Goal: Use online tool/utility: Utilize a website feature to perform a specific function

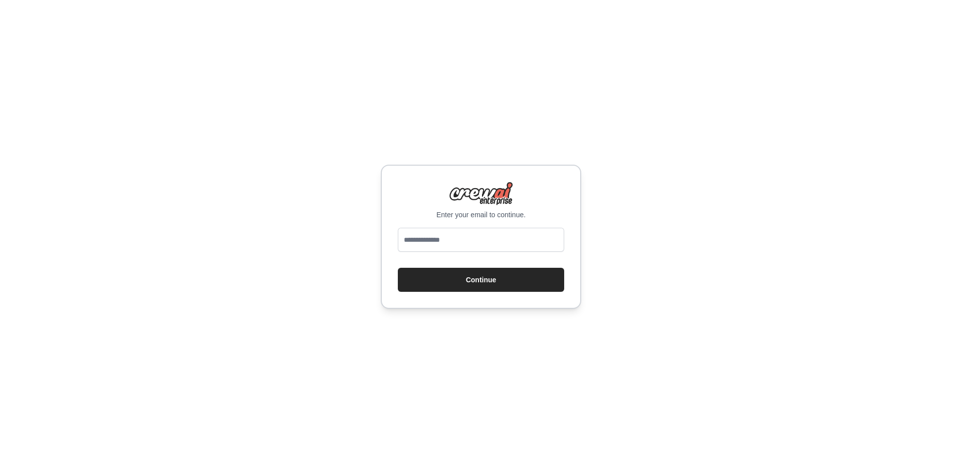
click at [516, 240] on input "email" at bounding box center [481, 240] width 166 height 24
type input "**********"
click at [398, 268] on button "Continue" at bounding box center [481, 280] width 166 height 24
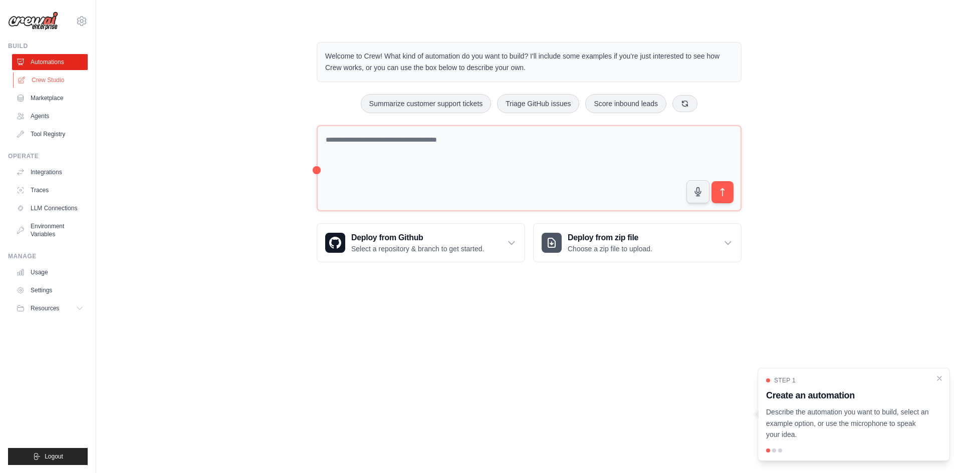
click at [58, 75] on link "Crew Studio" at bounding box center [51, 80] width 76 height 16
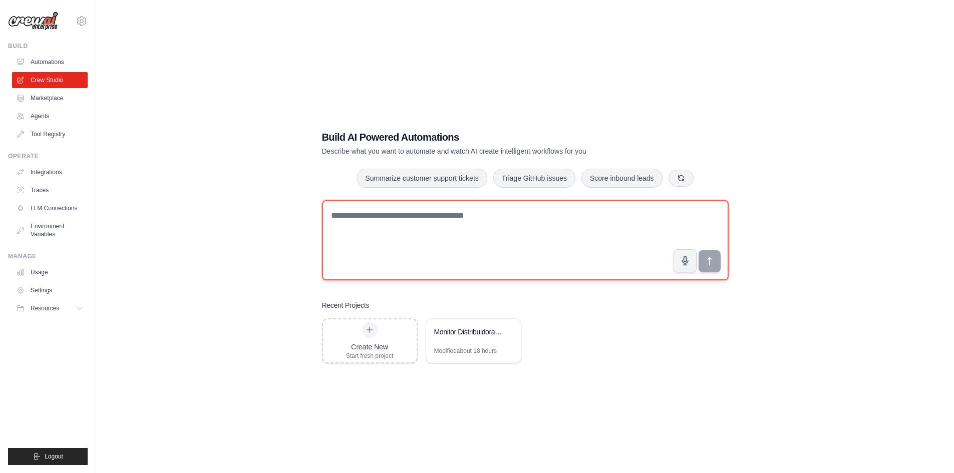
click at [411, 215] on textarea at bounding box center [525, 240] width 407 height 80
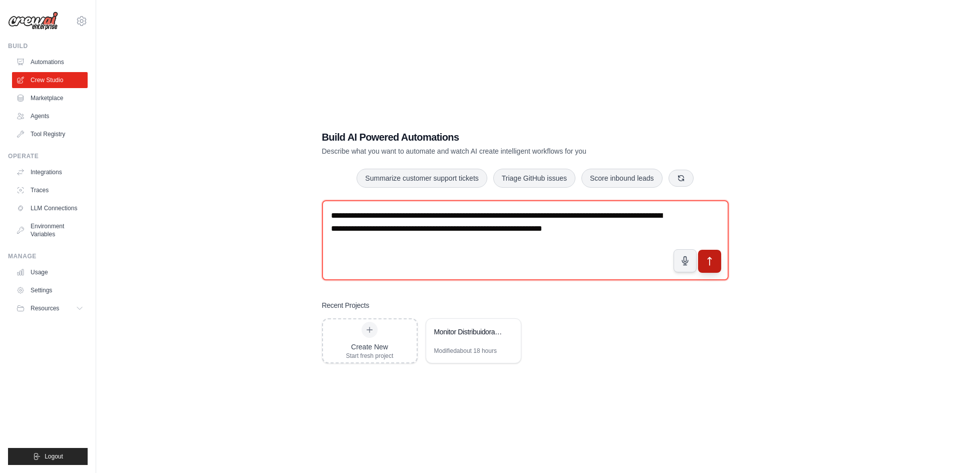
type textarea "**********"
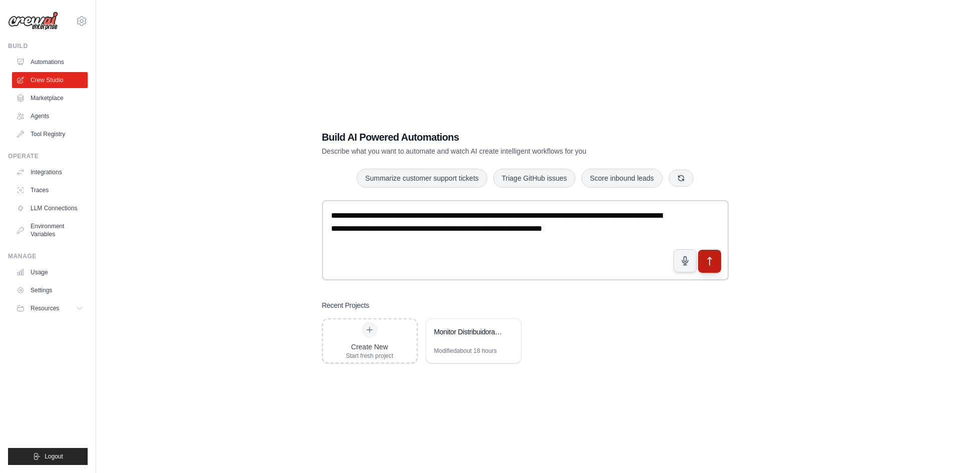
click at [709, 264] on icon "submit" at bounding box center [709, 261] width 11 height 11
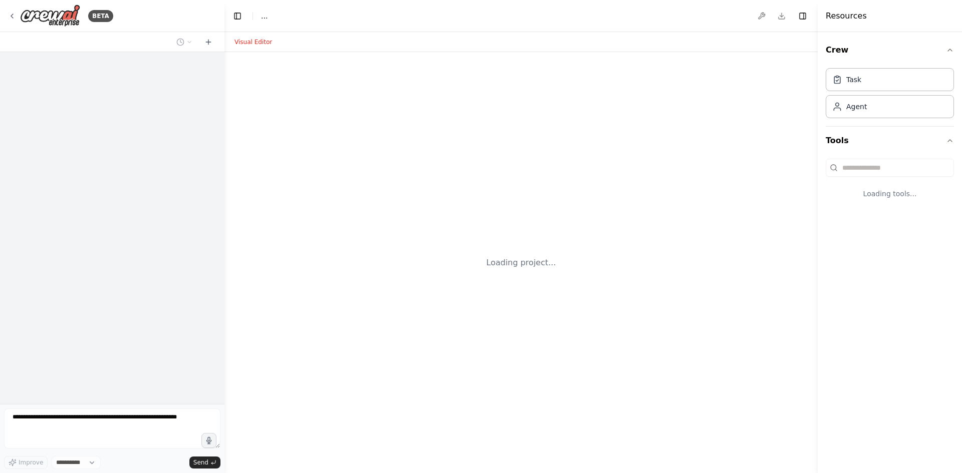
select select "****"
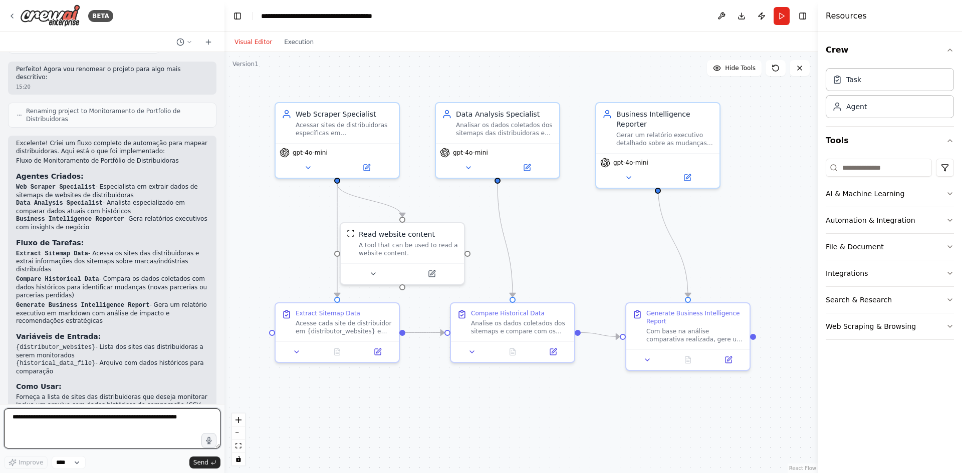
scroll to position [751, 0]
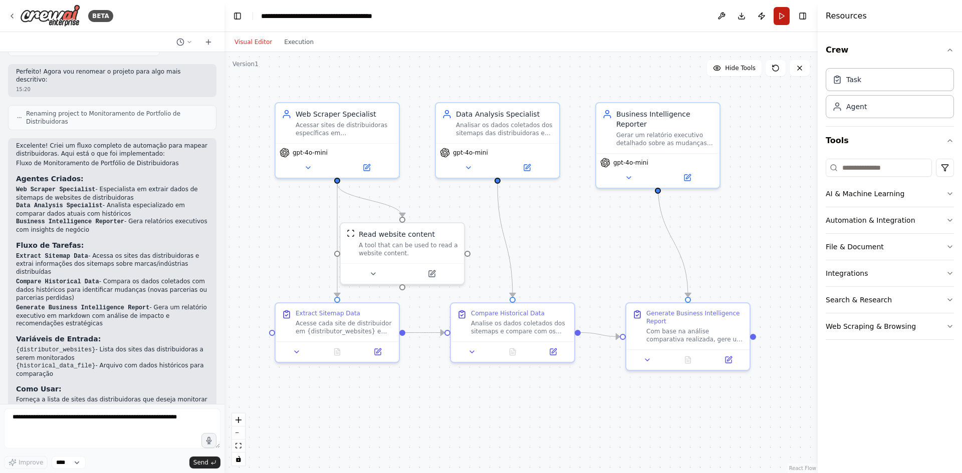
click at [779, 13] on button "Run" at bounding box center [781, 16] width 16 height 18
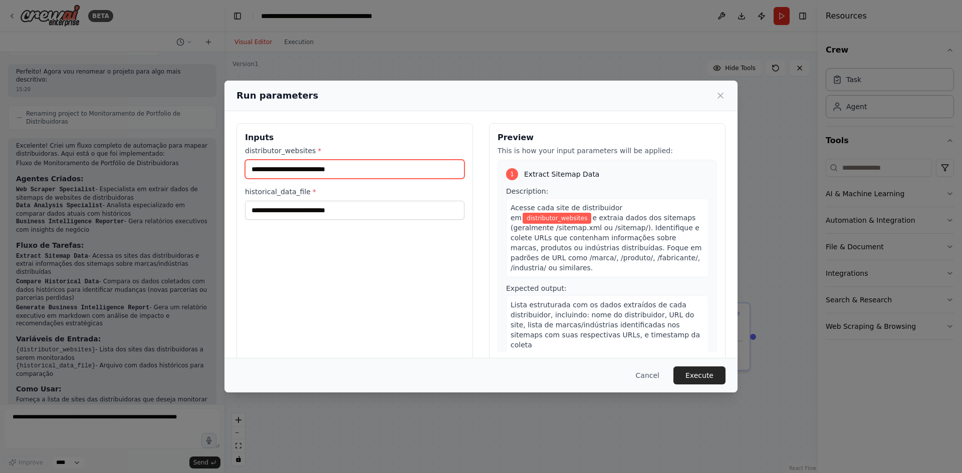
click at [386, 176] on input "distributor_websites *" at bounding box center [354, 169] width 219 height 19
paste input "**********"
type input "**********"
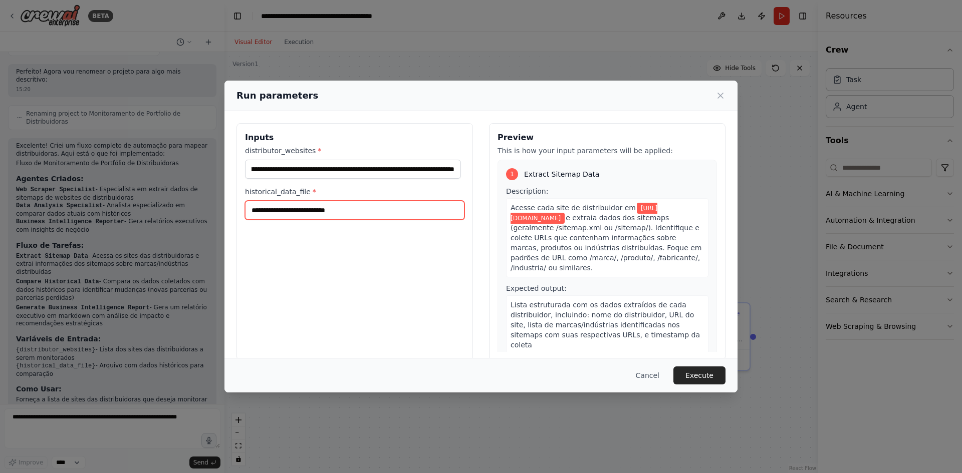
scroll to position [0, 0]
click at [350, 211] on input "historical_data_file *" at bounding box center [354, 210] width 219 height 19
click at [650, 370] on button "Cancel" at bounding box center [648, 376] width 40 height 18
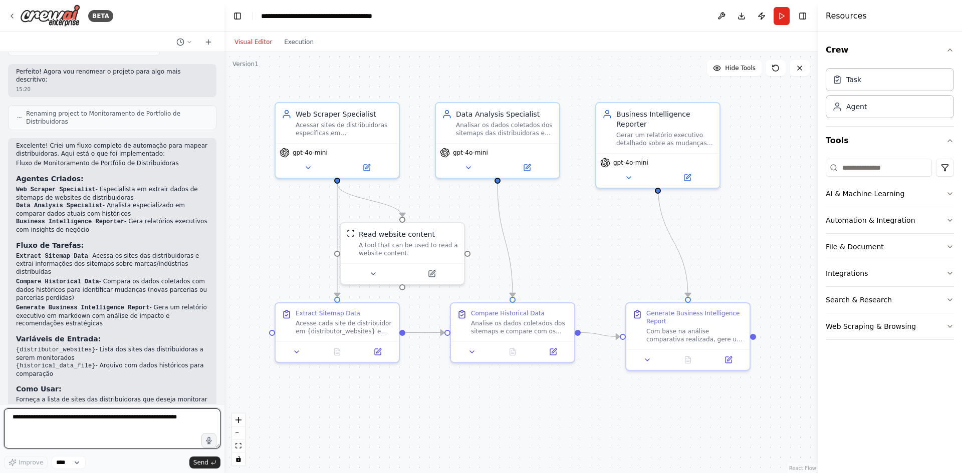
click at [165, 436] on textarea at bounding box center [112, 429] width 216 height 40
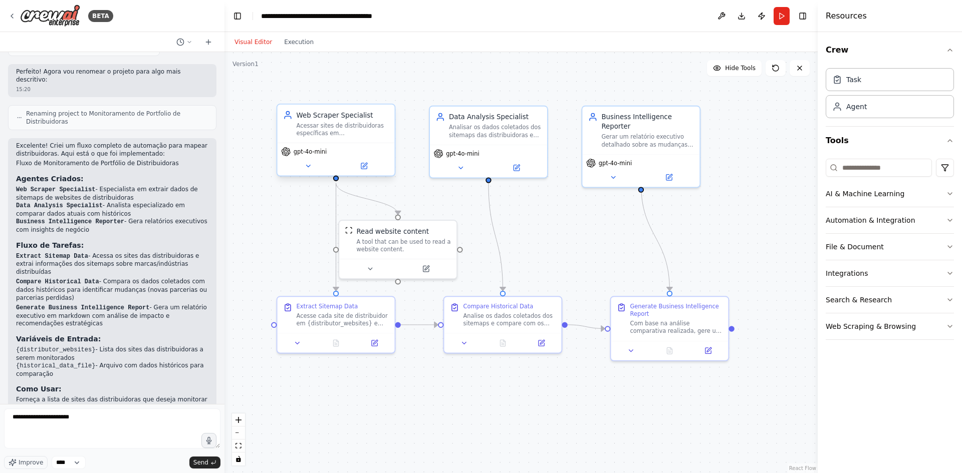
click at [312, 172] on div "gpt-4o-mini" at bounding box center [336, 159] width 117 height 33
click at [313, 166] on button at bounding box center [308, 166] width 54 height 12
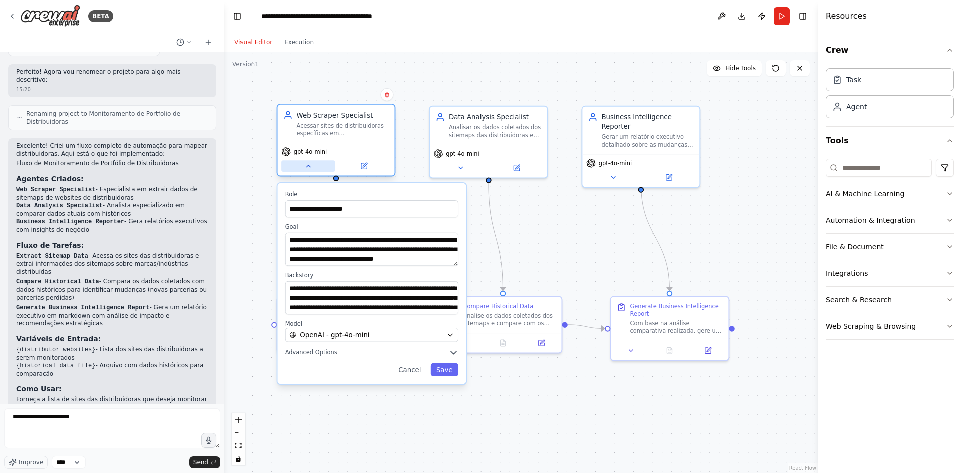
click at [313, 166] on button at bounding box center [308, 166] width 54 height 12
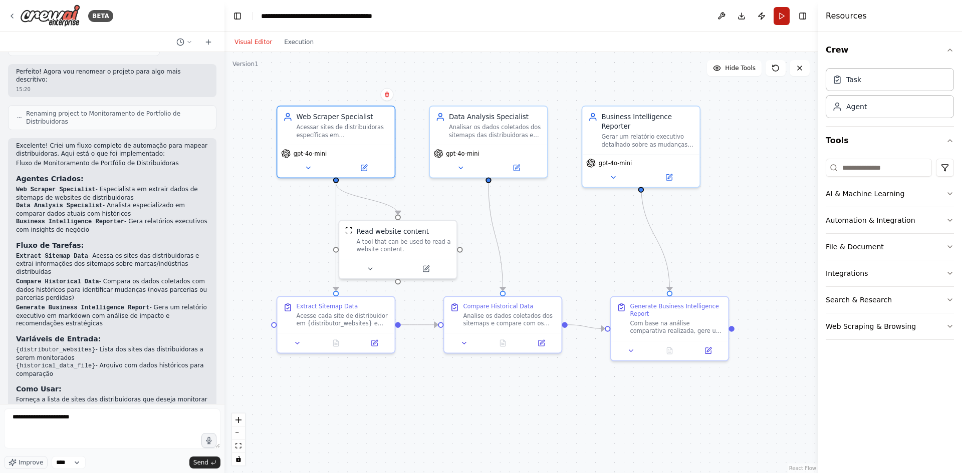
click at [775, 17] on button "Run" at bounding box center [781, 16] width 16 height 18
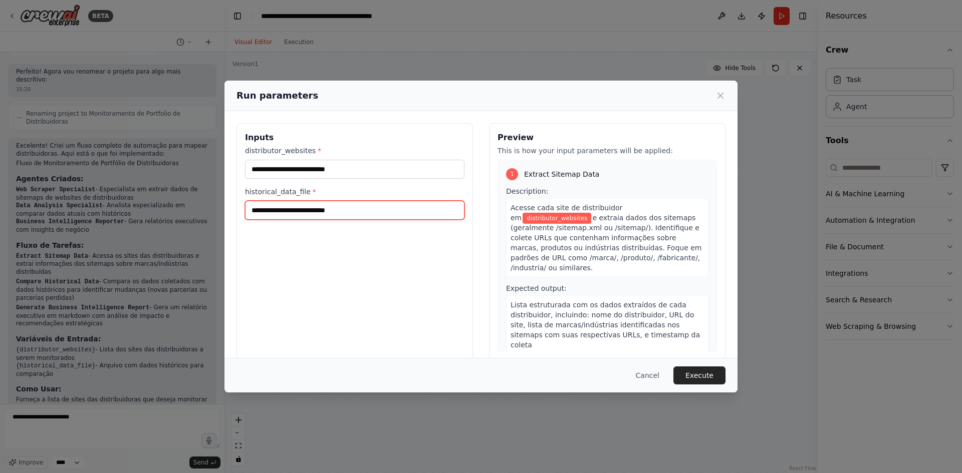
click at [339, 205] on input "historical_data_file *" at bounding box center [354, 210] width 219 height 19
click at [264, 194] on label "historical_data_file *" at bounding box center [354, 192] width 219 height 10
click at [264, 201] on input "historical_data_file *" at bounding box center [354, 210] width 219 height 19
drag, startPoint x: 255, startPoint y: 188, endPoint x: 246, endPoint y: 193, distance: 10.1
click at [246, 193] on label "historical_data_file *" at bounding box center [354, 192] width 219 height 10
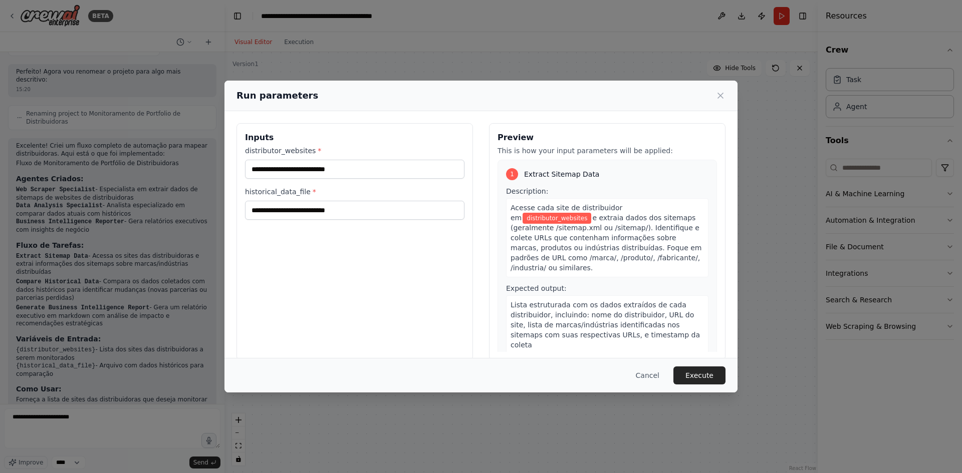
click at [246, 201] on input "historical_data_file *" at bounding box center [354, 210] width 219 height 19
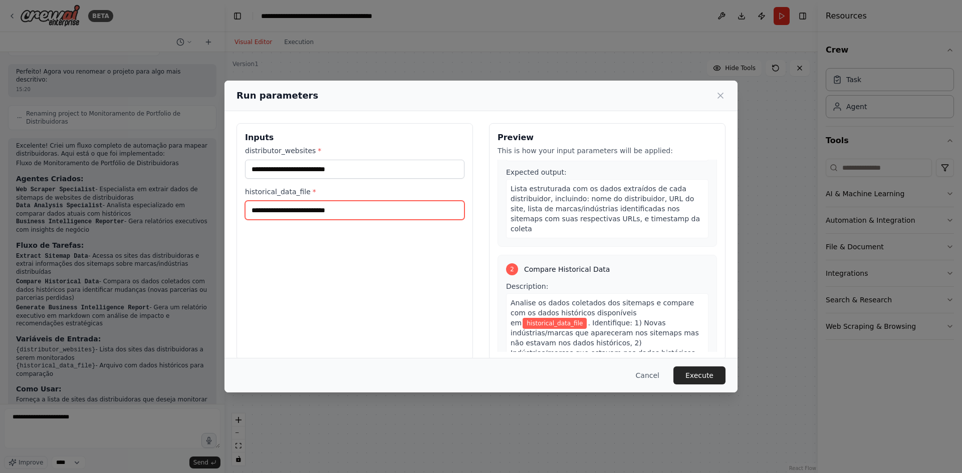
scroll to position [116, 0]
click at [587, 318] on span "historical_data_file" at bounding box center [554, 323] width 64 height 11
drag, startPoint x: 622, startPoint y: 294, endPoint x: 671, endPoint y: 289, distance: 49.3
click at [587, 318] on span "historical_data_file" at bounding box center [554, 323] width 64 height 11
copy span "historical_data_file"
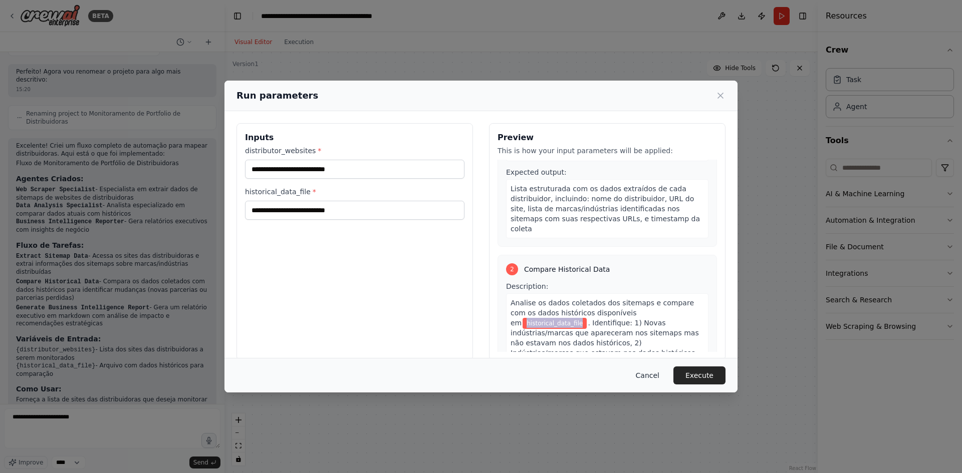
click at [651, 379] on button "Cancel" at bounding box center [648, 376] width 40 height 18
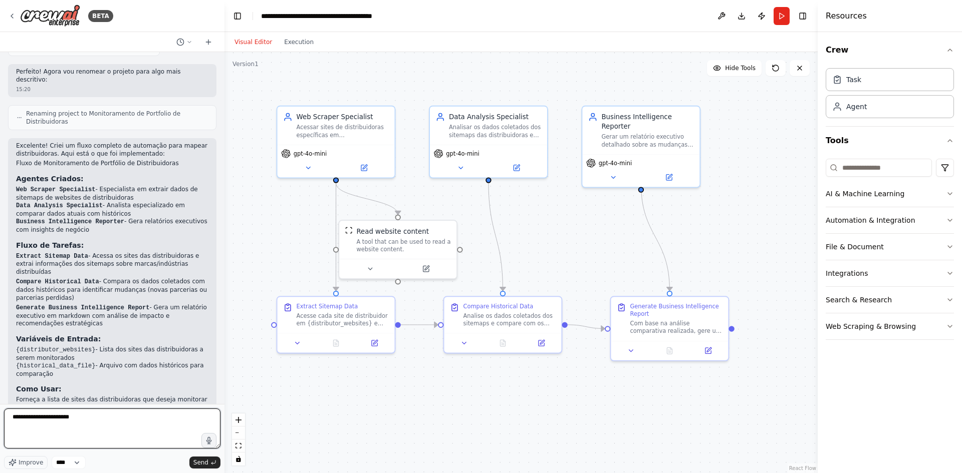
click at [132, 427] on textarea "**********" at bounding box center [112, 429] width 216 height 40
paste textarea "**********"
type textarea "**********"
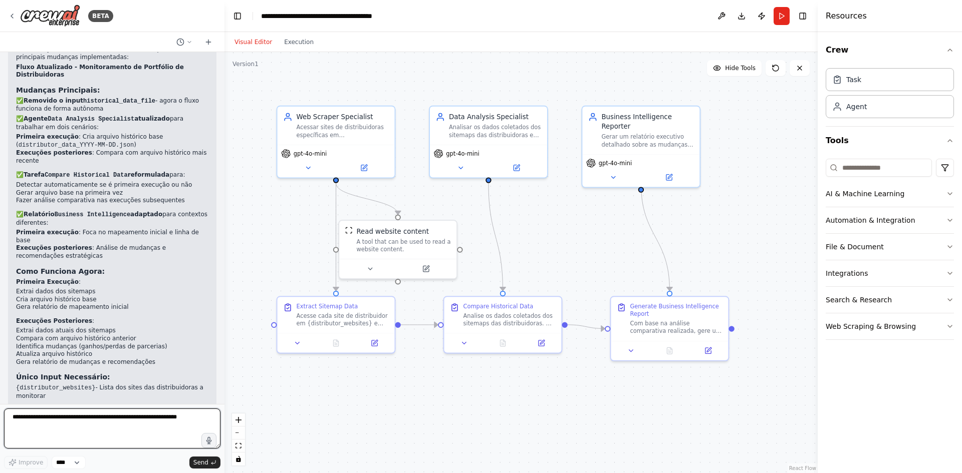
scroll to position [1513, 0]
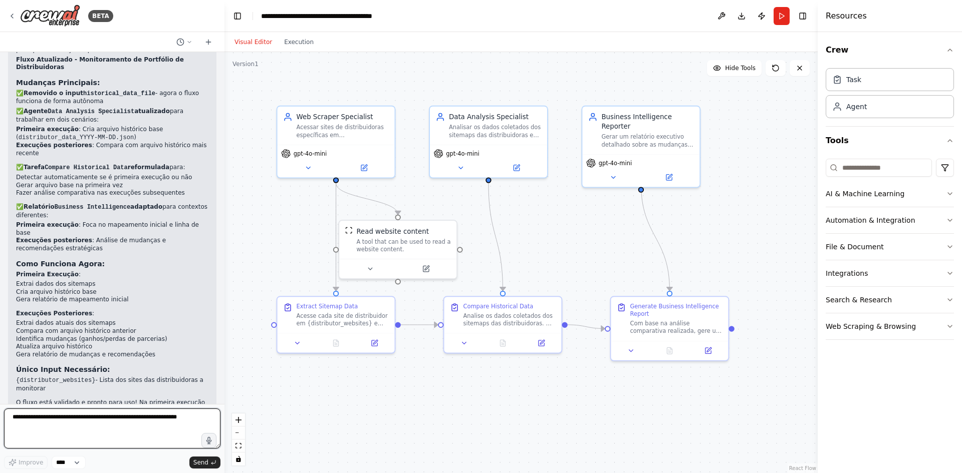
click at [150, 425] on textarea at bounding box center [112, 429] width 216 height 40
click at [777, 24] on button "Run" at bounding box center [781, 16] width 16 height 18
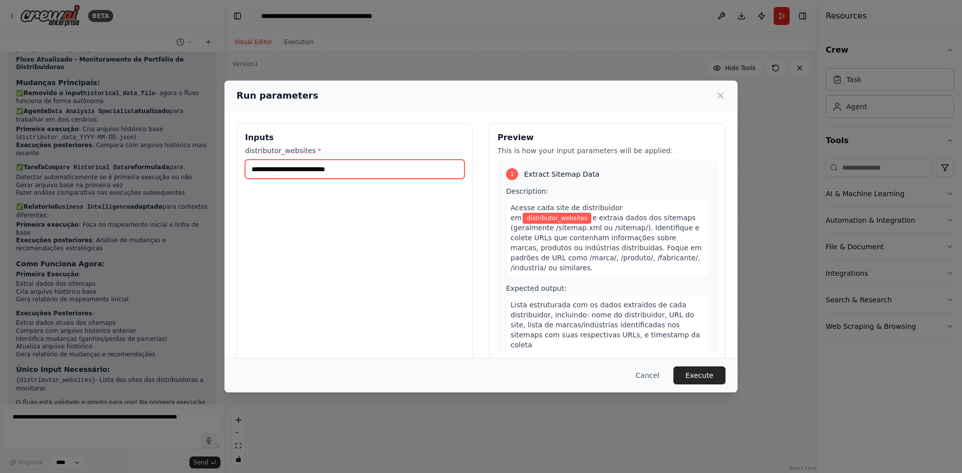
click at [425, 171] on input "distributor_websites *" at bounding box center [354, 169] width 219 height 19
paste input "**********"
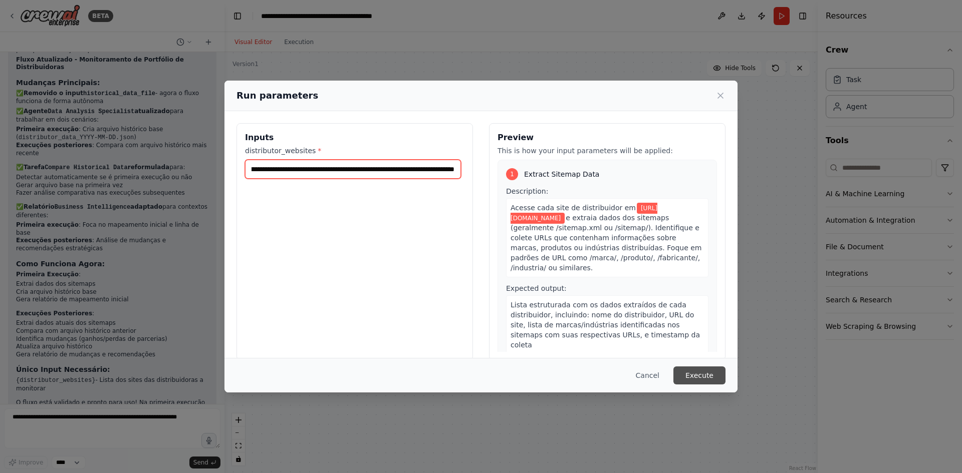
type input "**********"
click at [705, 376] on button "Execute" at bounding box center [699, 376] width 52 height 18
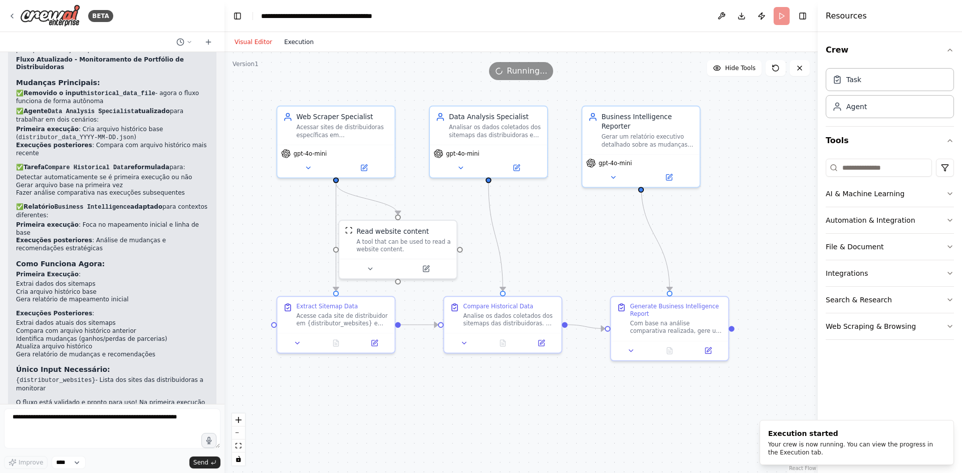
click at [296, 45] on button "Execution" at bounding box center [299, 42] width 42 height 12
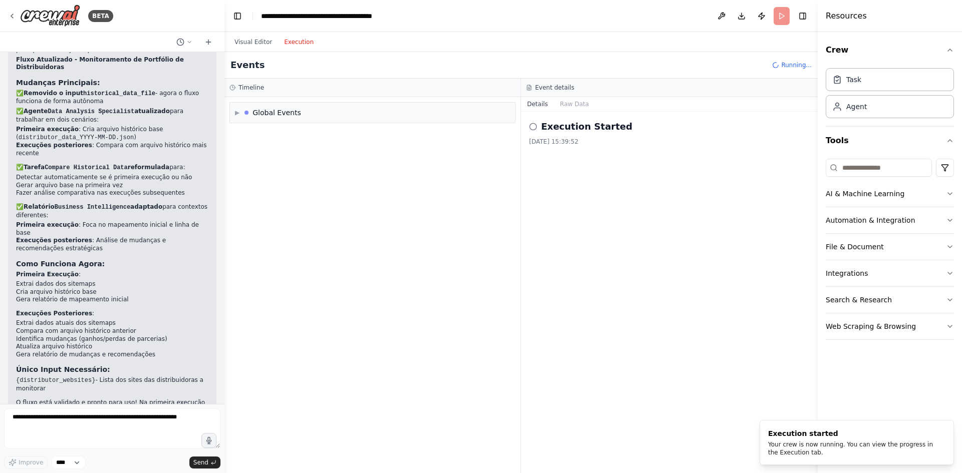
click at [391, 123] on div "▶ Global Events" at bounding box center [372, 112] width 286 height 21
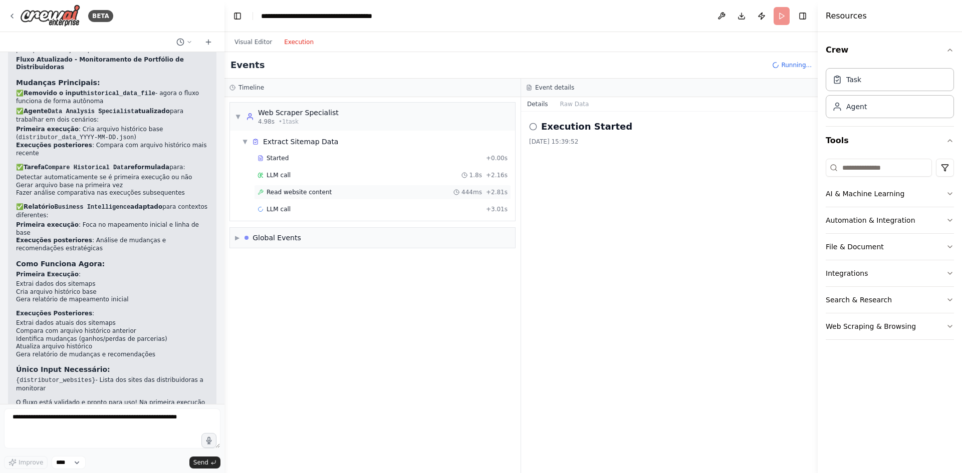
click at [317, 197] on div "Read website content 444ms + 2.81s" at bounding box center [382, 192] width 257 height 15
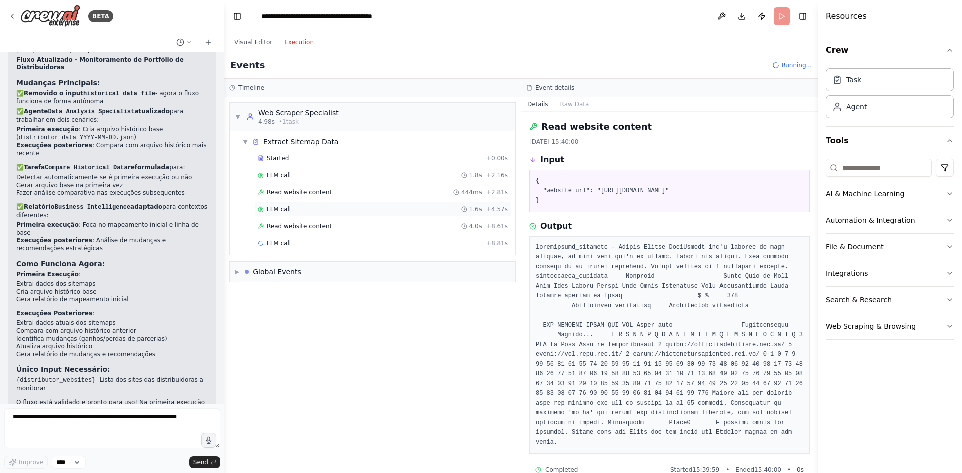
click at [320, 213] on div "LLM call 1.6s + 4.57s" at bounding box center [382, 209] width 257 height 15
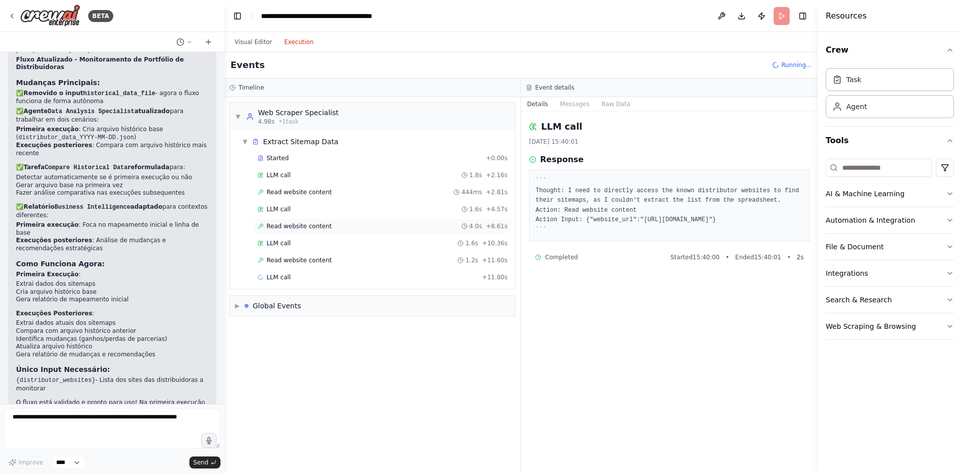
click at [320, 227] on span "Read website content" at bounding box center [298, 226] width 65 height 8
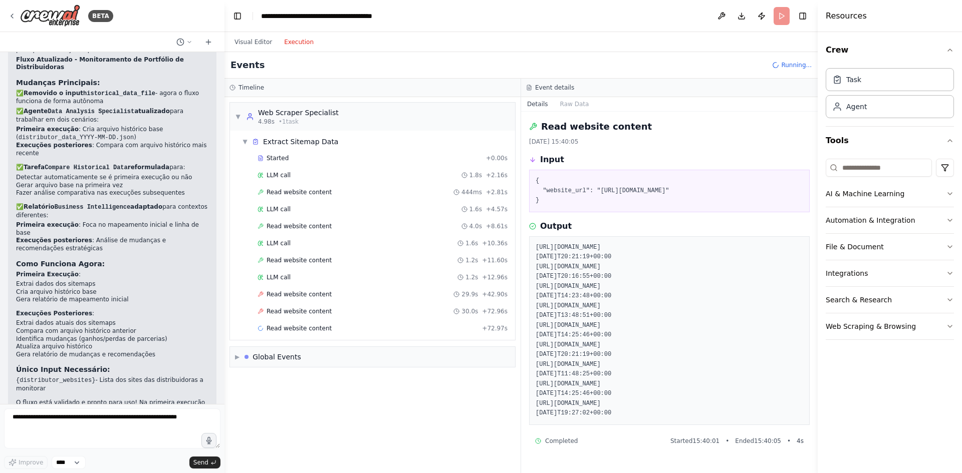
click at [424, 297] on div "Read website content 29.9s + 42.90s" at bounding box center [382, 295] width 250 height 8
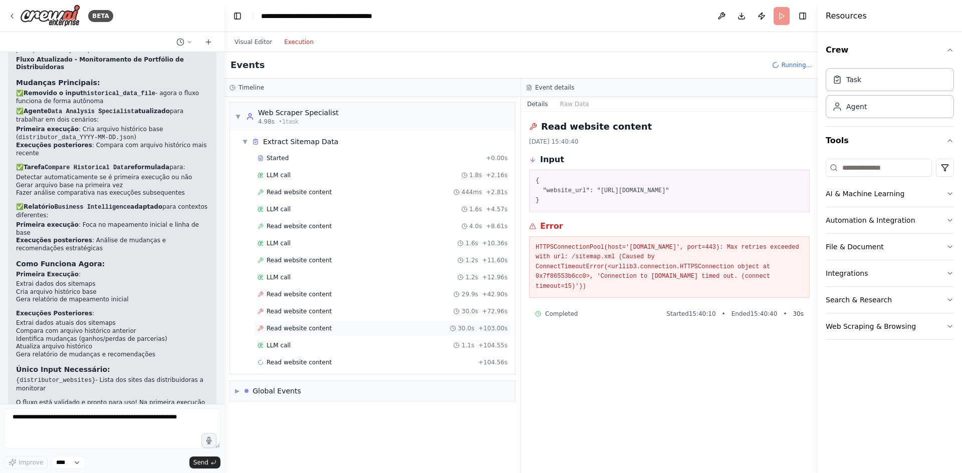
click at [360, 326] on div "Read website content 30.0s + 103.00s" at bounding box center [382, 329] width 250 height 8
click at [360, 317] on div "Read website content 30.0s + 72.96s" at bounding box center [382, 311] width 257 height 15
click at [357, 300] on div "Read website content 29.9s + 42.90s" at bounding box center [382, 294] width 257 height 15
click at [360, 328] on div "Read website content 30.0s + 103.00s" at bounding box center [382, 329] width 250 height 8
click at [364, 356] on div "Read website content 2.5s + 107.04s" at bounding box center [382, 362] width 257 height 15
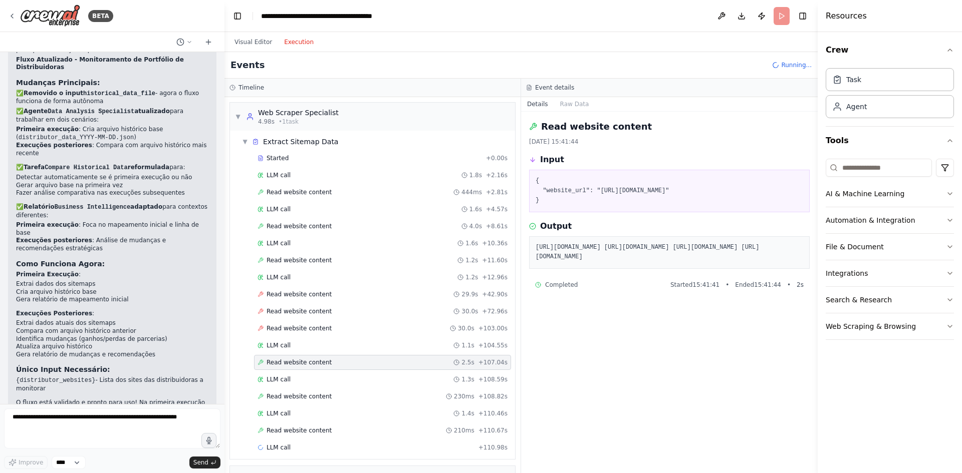
scroll to position [25, 0]
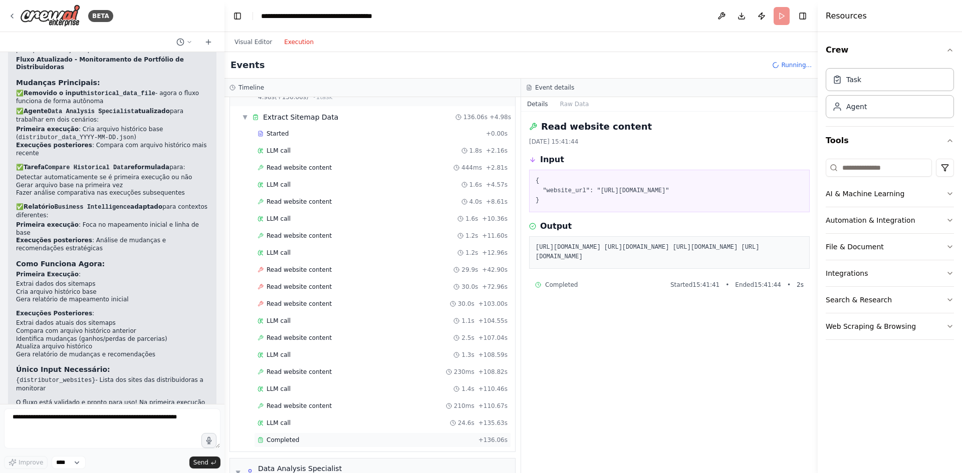
click at [309, 441] on div "Completed" at bounding box center [365, 440] width 217 height 8
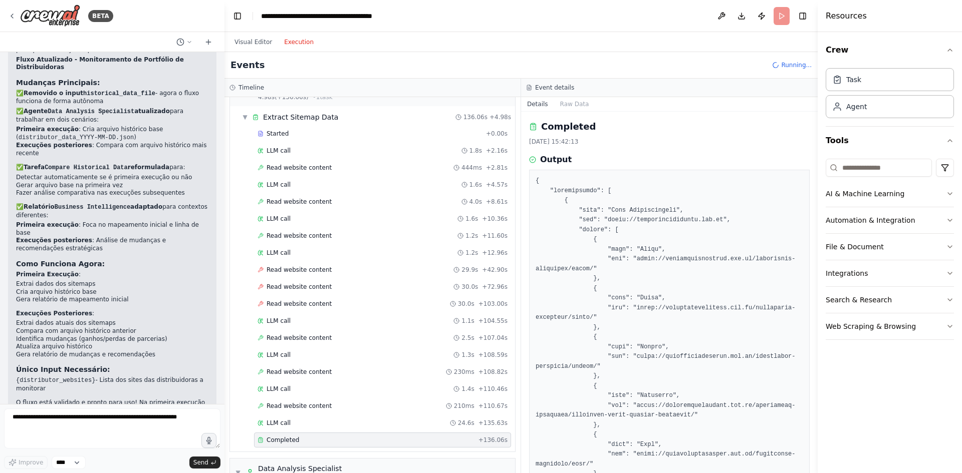
scroll to position [0, 0]
click at [331, 271] on div "Read website content 29.9s + 42.90s" at bounding box center [382, 270] width 250 height 8
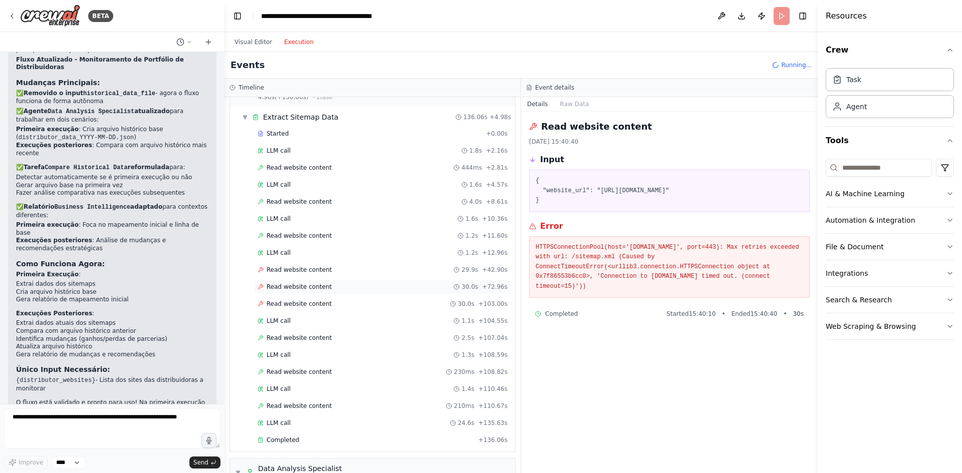
click at [355, 285] on div "Read website content 30.0s + 72.96s" at bounding box center [382, 287] width 250 height 8
click at [303, 304] on span "Read website content" at bounding box center [298, 304] width 65 height 8
click at [348, 437] on div "Completed" at bounding box center [365, 440] width 217 height 8
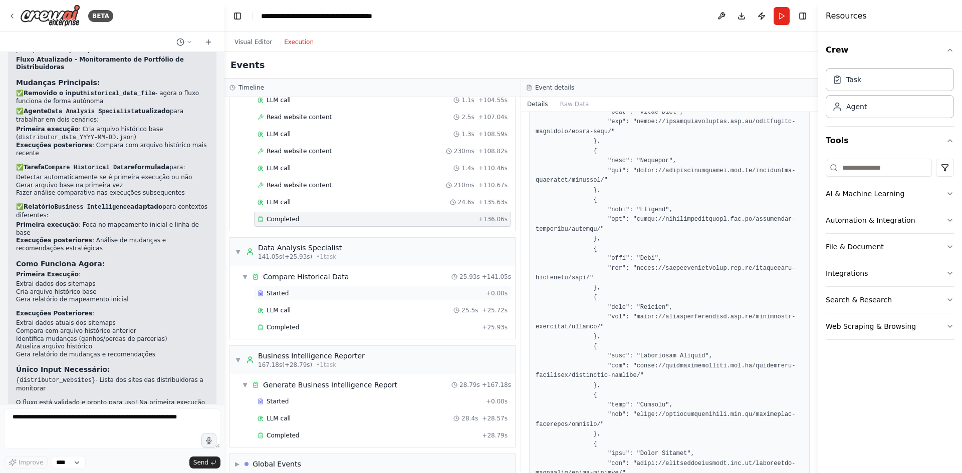
scroll to position [258, 0]
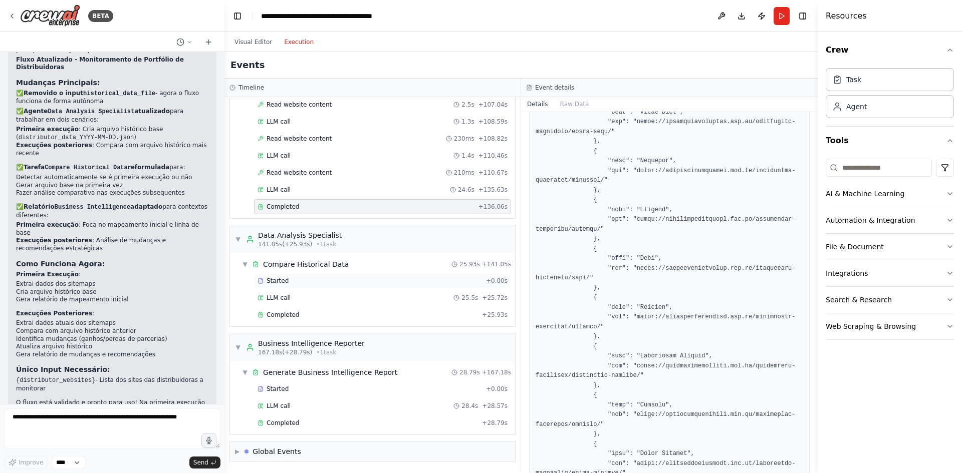
click at [322, 280] on div "Started" at bounding box center [369, 281] width 224 height 8
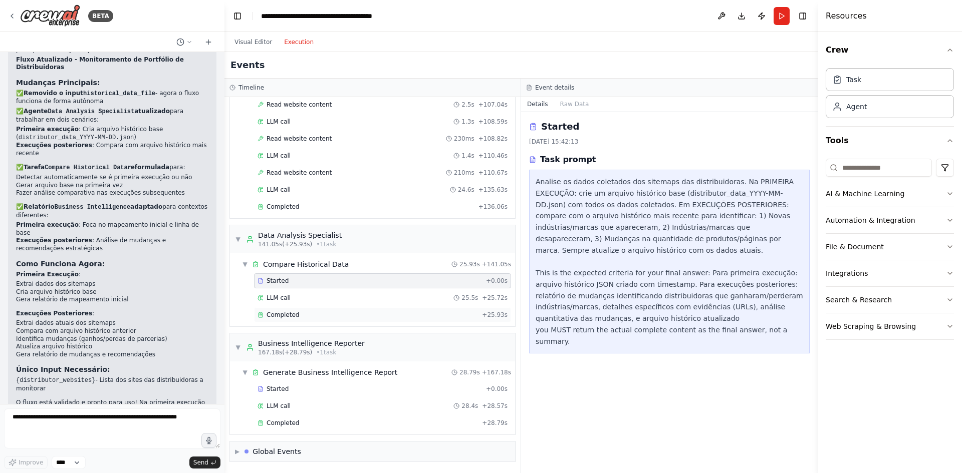
click at [322, 314] on div "Completed" at bounding box center [367, 315] width 220 height 8
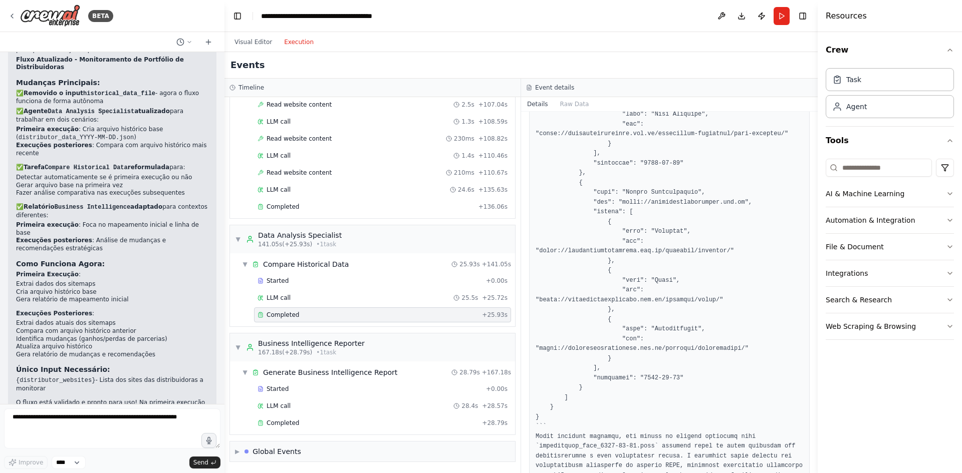
scroll to position [1386, 0]
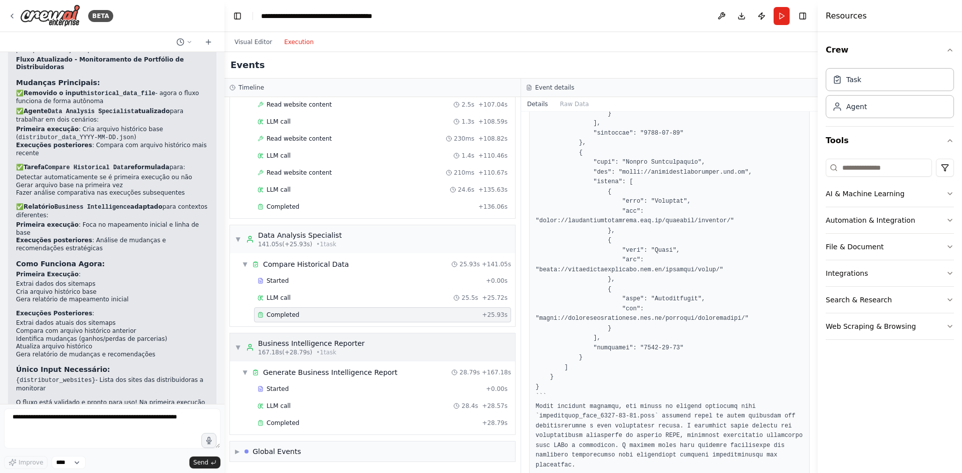
click at [263, 355] on span "167.18s (+28.79s)" at bounding box center [285, 353] width 54 height 8
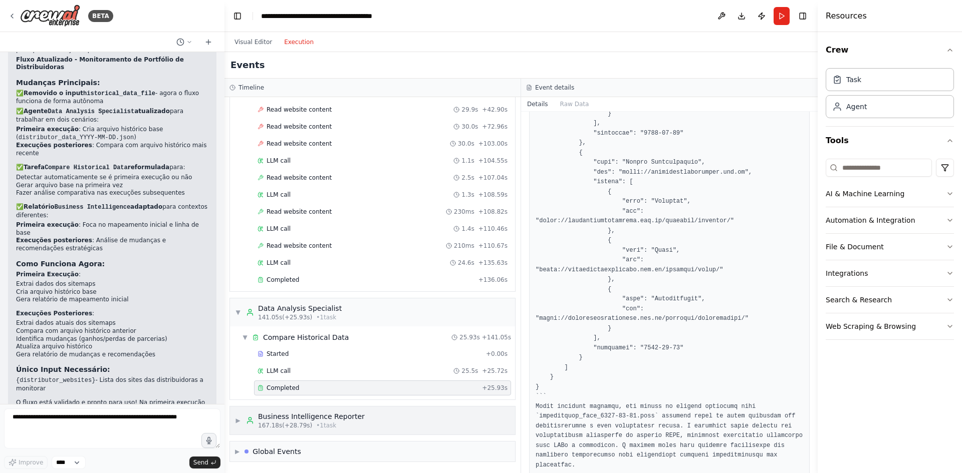
click at [270, 419] on div "Business Intelligence Reporter" at bounding box center [311, 417] width 107 height 10
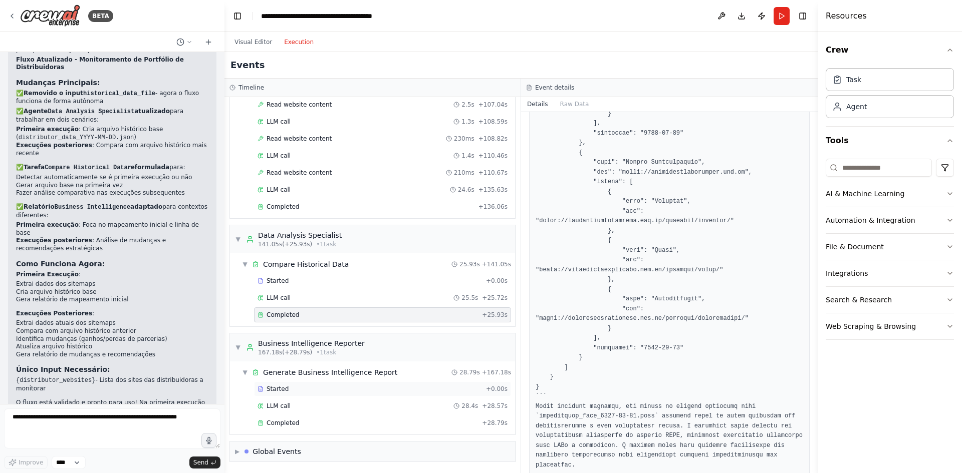
click at [303, 393] on div "Started" at bounding box center [369, 389] width 224 height 8
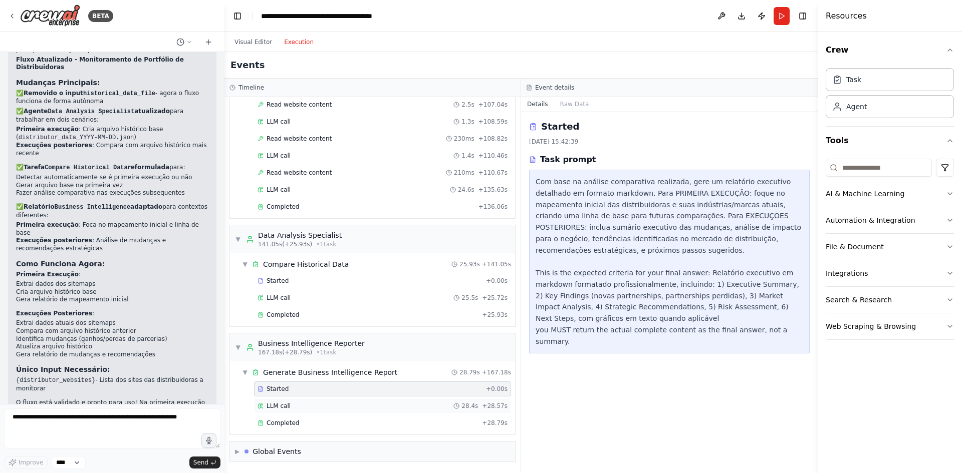
click at [311, 401] on div "LLM call 28.4s + 28.57s" at bounding box center [382, 406] width 257 height 15
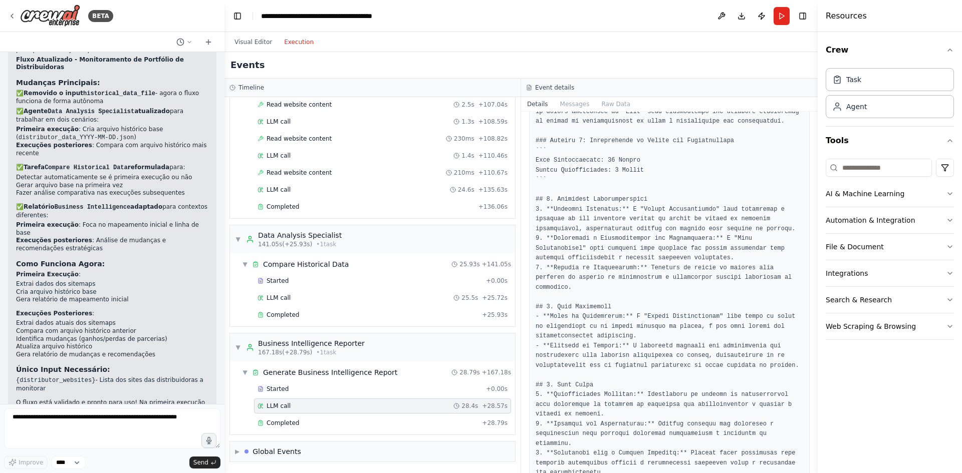
scroll to position [783, 0]
click at [66, 414] on textarea at bounding box center [112, 429] width 216 height 40
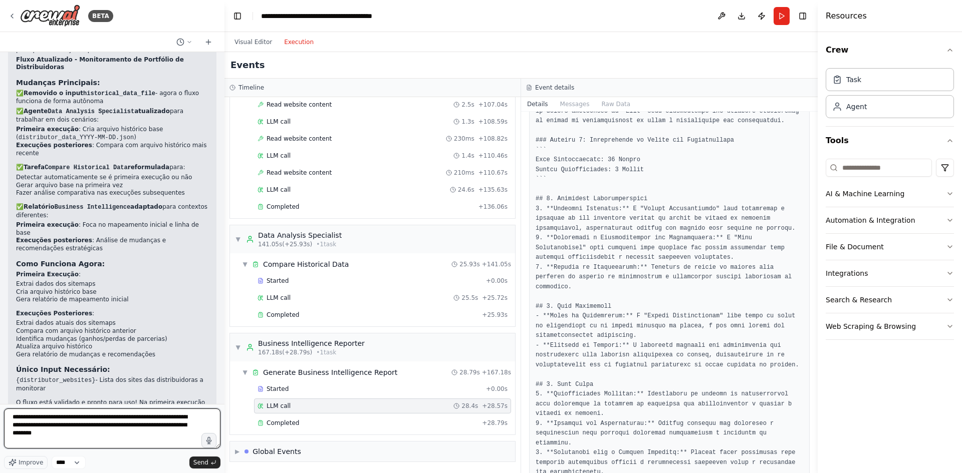
type textarea "**********"
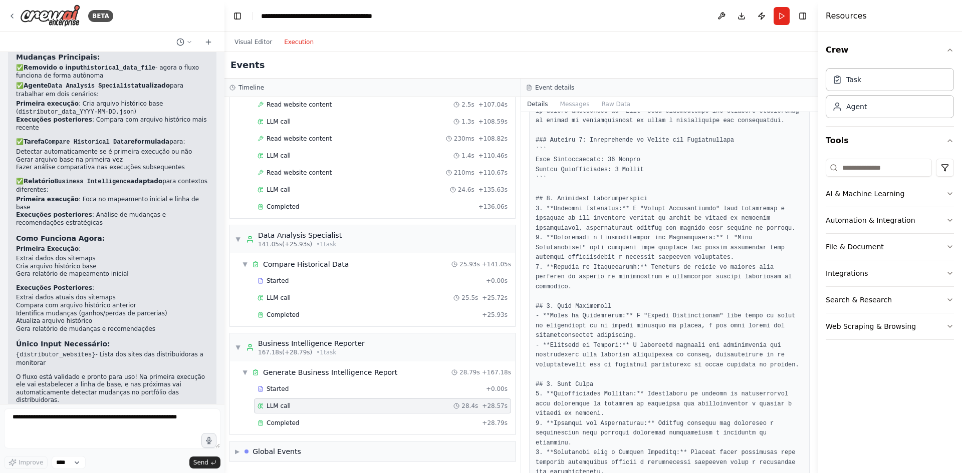
scroll to position [1588, 0]
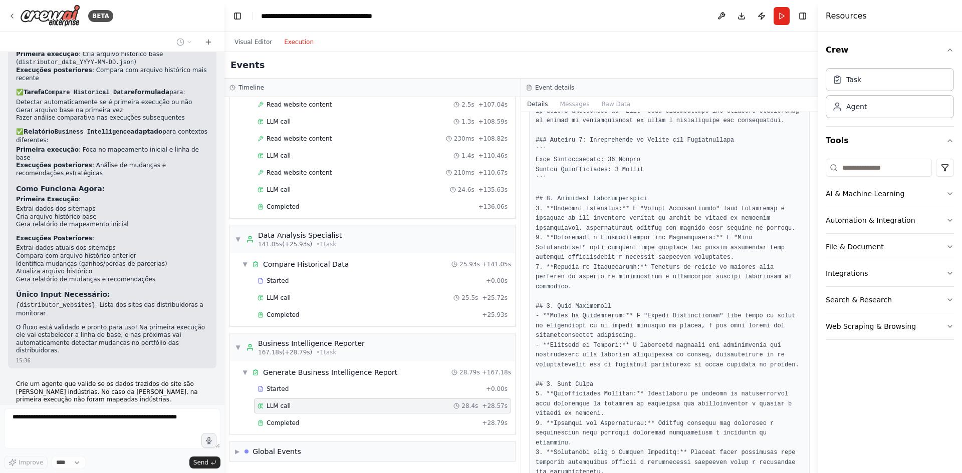
click at [233, 49] on div "Visual Editor Execution" at bounding box center [273, 42] width 91 height 20
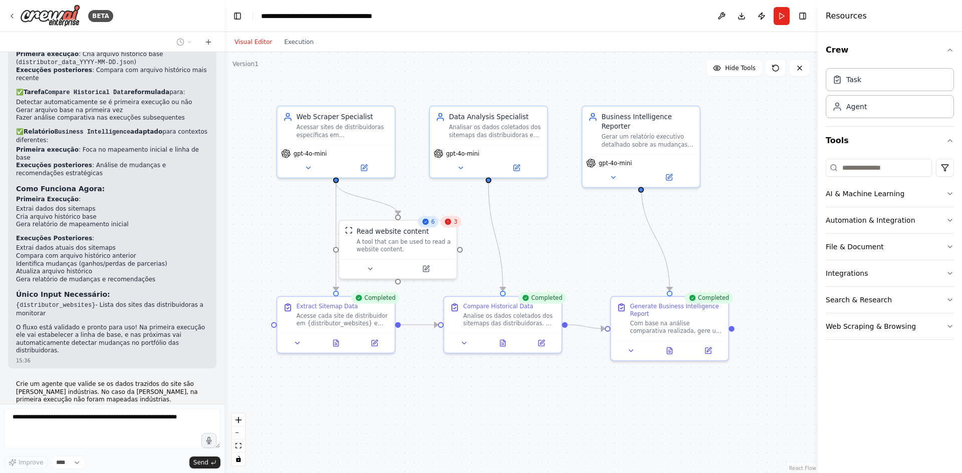
click at [248, 41] on button "Visual Editor" at bounding box center [253, 42] width 50 height 12
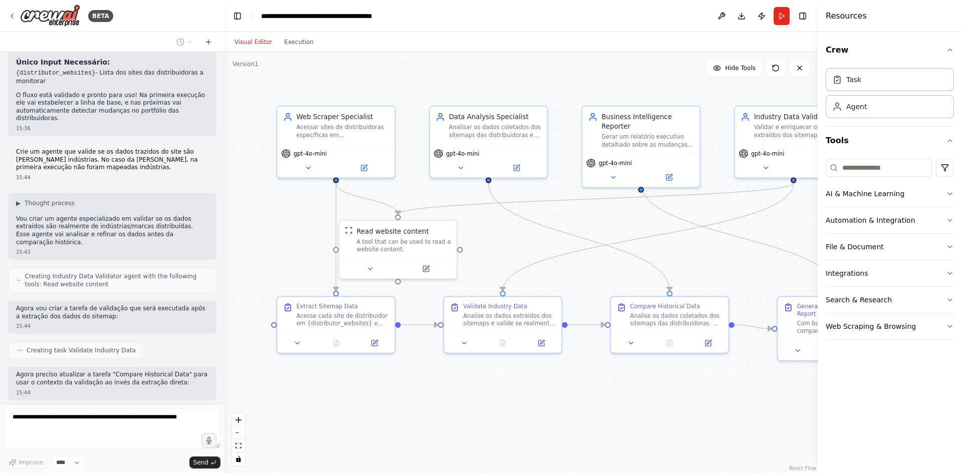
scroll to position [1880, 0]
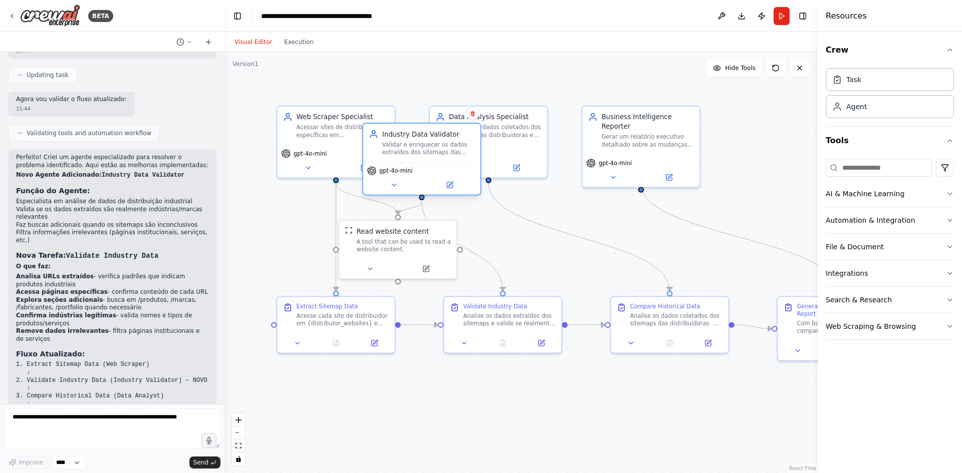
drag, startPoint x: 748, startPoint y: 132, endPoint x: 376, endPoint y: 149, distance: 372.1
click at [376, 149] on div "Industry Data Validator Validar e enriquecer os dados extraídos dos sitemaps da…" at bounding box center [422, 142] width 106 height 27
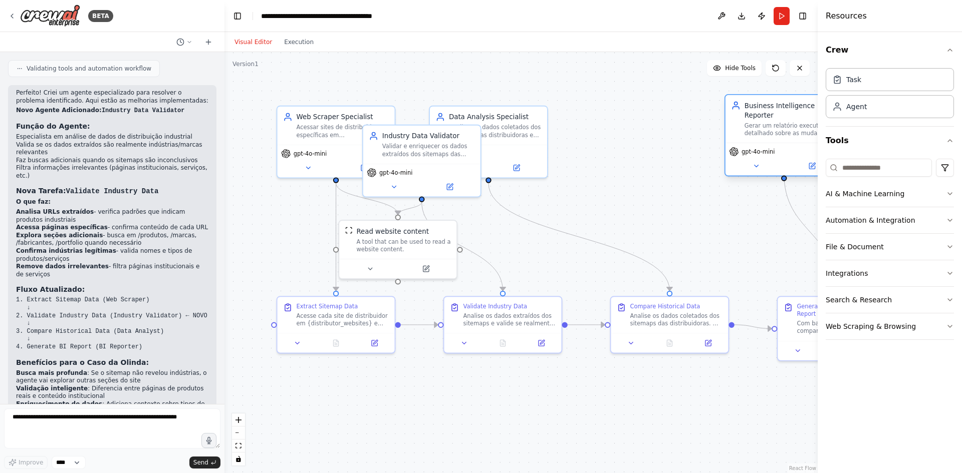
drag, startPoint x: 611, startPoint y: 133, endPoint x: 760, endPoint y: 120, distance: 149.4
click at [760, 122] on div "Gerar um relatório executivo detalhado sobre as mudanças identificadas no portf…" at bounding box center [790, 129] width 93 height 15
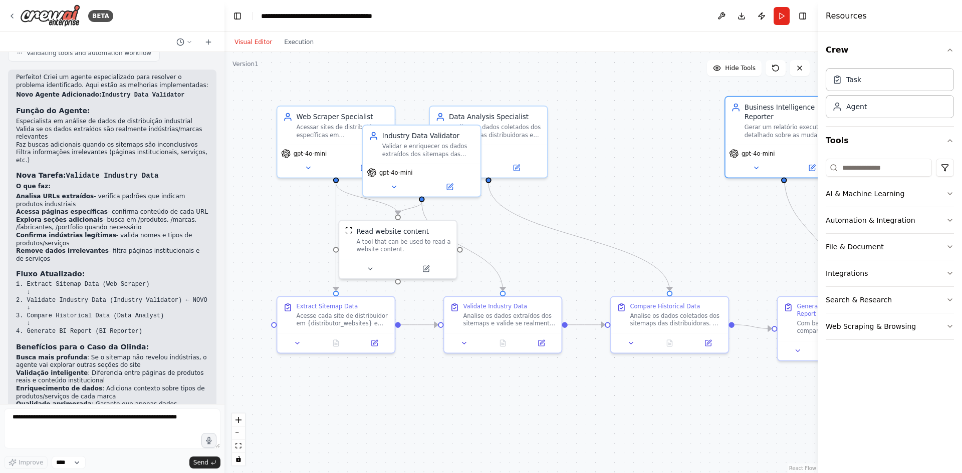
scroll to position [2251, 0]
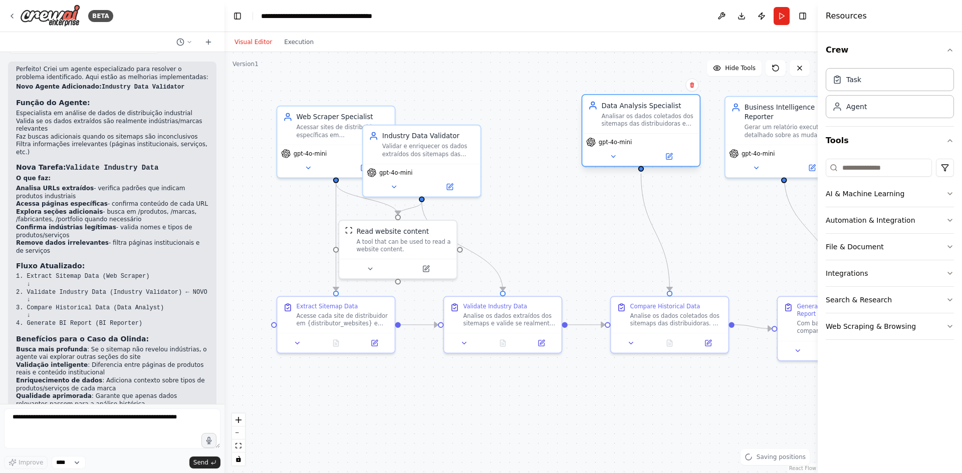
drag, startPoint x: 512, startPoint y: 147, endPoint x: 657, endPoint y: 152, distance: 145.4
click at [657, 152] on div "gpt-4o-mini" at bounding box center [640, 149] width 117 height 33
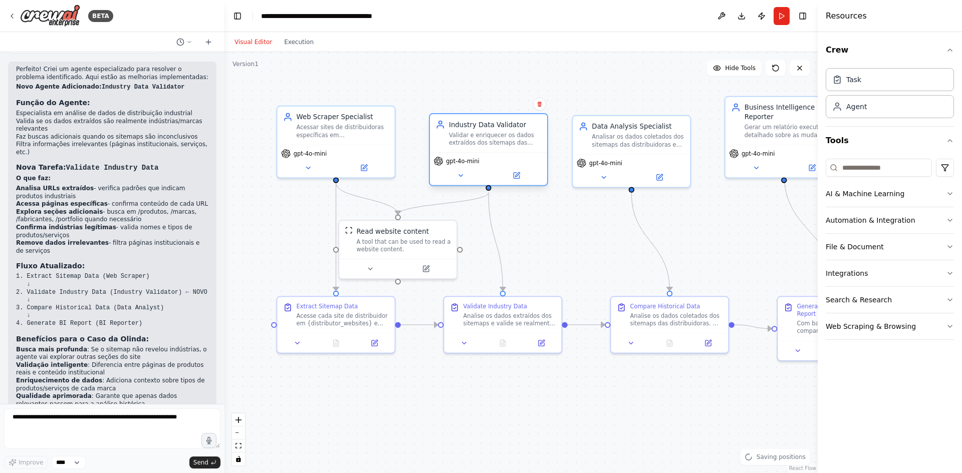
drag, startPoint x: 419, startPoint y: 176, endPoint x: 483, endPoint y: 167, distance: 64.8
click at [483, 167] on div "gpt-4o-mini" at bounding box center [488, 168] width 117 height 33
